Goal: Check status: Check status

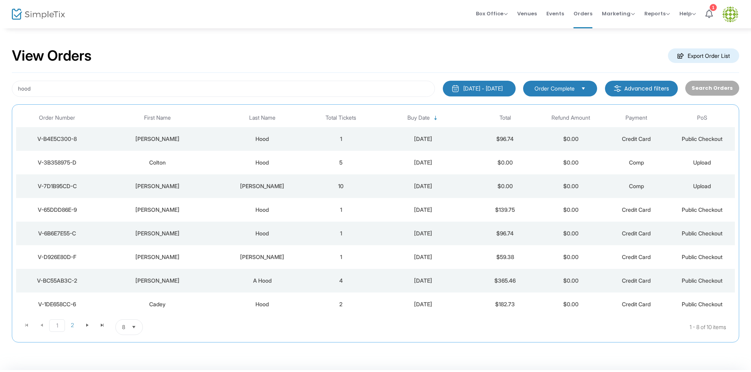
click at [202, 209] on div "[PERSON_NAME]" at bounding box center [157, 210] width 114 height 8
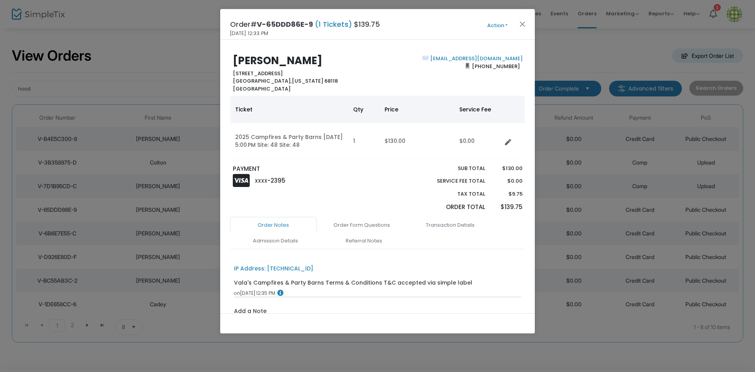
click at [162, 85] on ngb-modal-window "Order# V-65DDD86E-9 (1 Tickets) $139.75 8/16/2025 12:33 PM Action Mark Admitted…" at bounding box center [377, 186] width 755 height 372
click at [514, 25] on button "Action" at bounding box center [497, 25] width 47 height 9
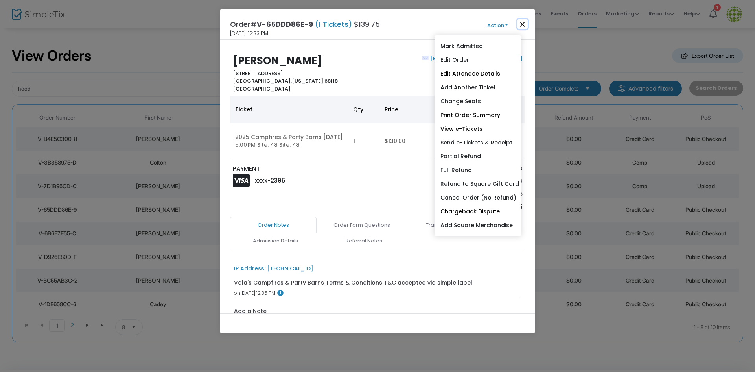
click at [521, 23] on button "Close" at bounding box center [523, 24] width 10 height 10
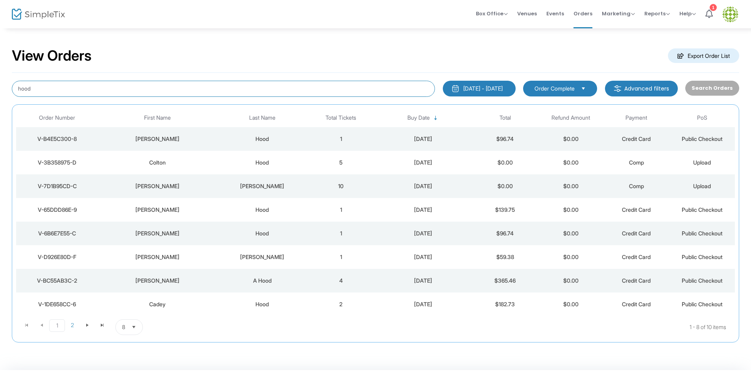
drag, startPoint x: 62, startPoint y: 89, endPoint x: 0, endPoint y: 92, distance: 61.8
click at [0, 92] on div "View Orders Export Order List hood 7/1/2025 - 9/12/2025 Last 30 Days Today Yest…" at bounding box center [375, 199] width 751 height 342
type input "V-80B531FC-F"
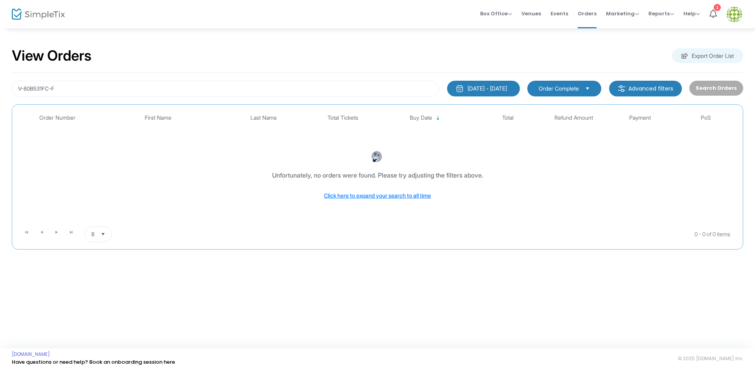
click at [579, 89] on span "Order Complete" at bounding box center [559, 89] width 40 height 8
click at [665, 86] on m-button "Advanced filters" at bounding box center [645, 89] width 73 height 16
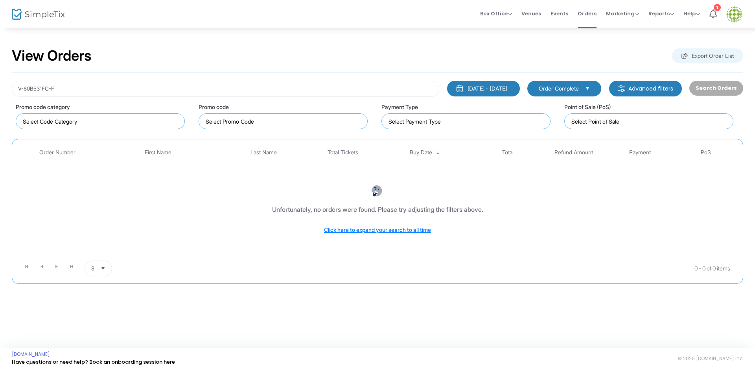
click at [665, 86] on m-button "Advanced filters" at bounding box center [645, 89] width 73 height 16
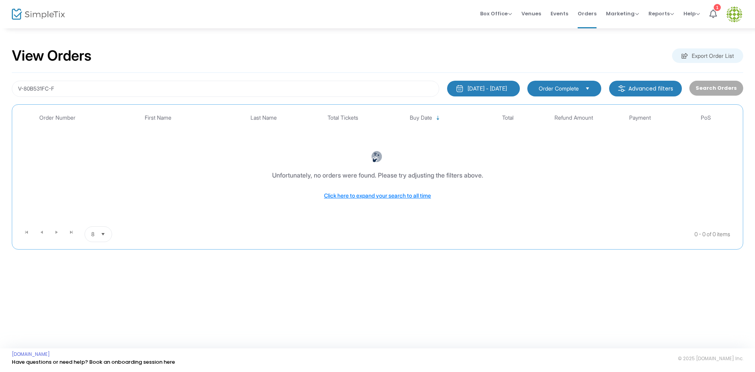
click at [722, 13] on m-user-profile "Madi Stock madi@valaspumpkinpatch.com Role: MANAGER Section Your Profile Create…" at bounding box center [735, 14] width 26 height 28
click at [717, 13] on icon at bounding box center [713, 13] width 7 height 9
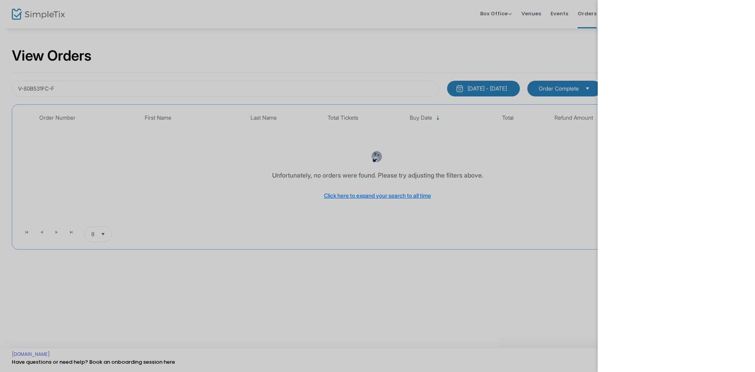
click at [439, 32] on div at bounding box center [377, 186] width 755 height 372
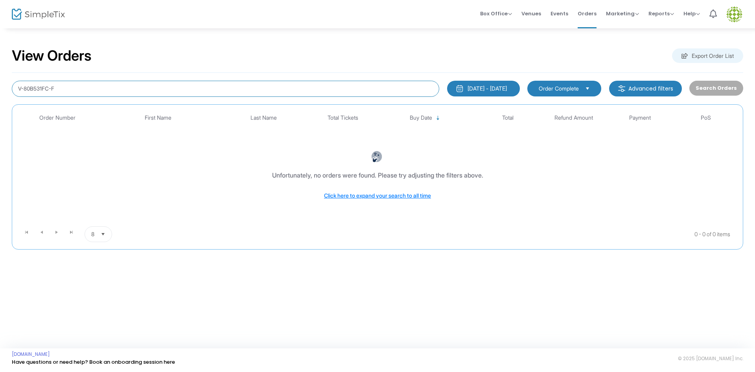
click at [50, 89] on input "V-80B531FC-F" at bounding box center [226, 89] width 428 height 16
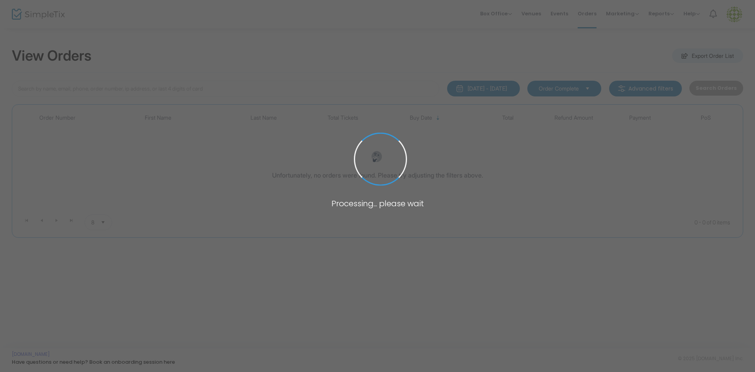
type input "V-80B531FC-F"
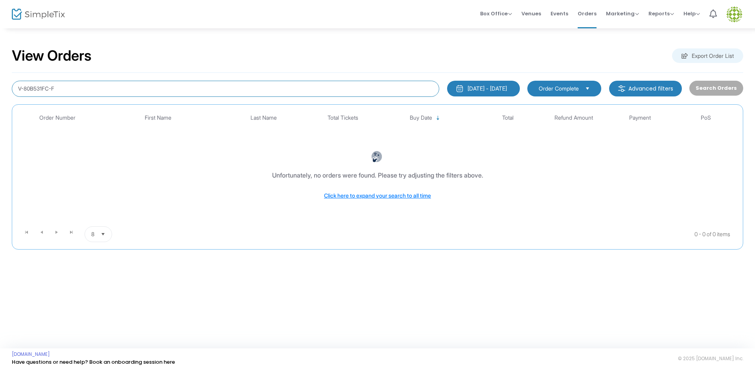
drag, startPoint x: 79, startPoint y: 90, endPoint x: 7, endPoint y: 63, distance: 77.3
click at [0, 85] on div "View Orders Export Order List V-80B531FC-F [DATE] - [DATE] Last 30 Days [DATE] …" at bounding box center [377, 152] width 755 height 249
type input "Hood"
